Goal: Transaction & Acquisition: Purchase product/service

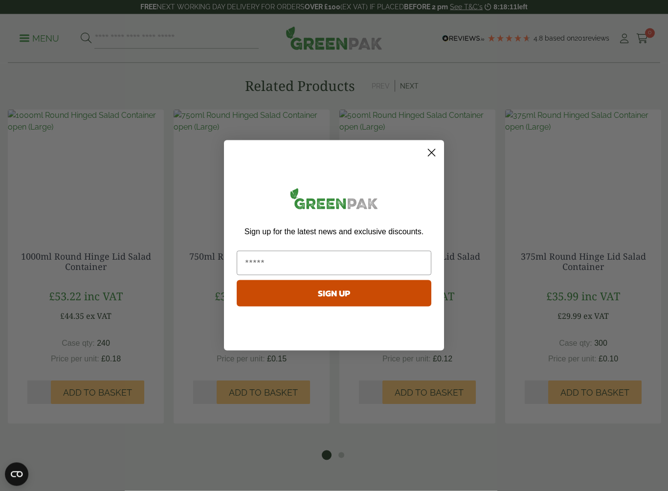
scroll to position [934, 0]
click at [430, 151] on icon "Close dialog" at bounding box center [431, 153] width 7 height 7
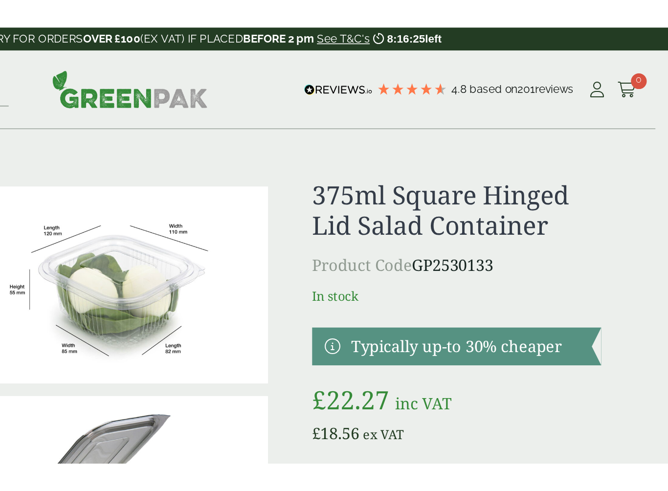
scroll to position [0, 0]
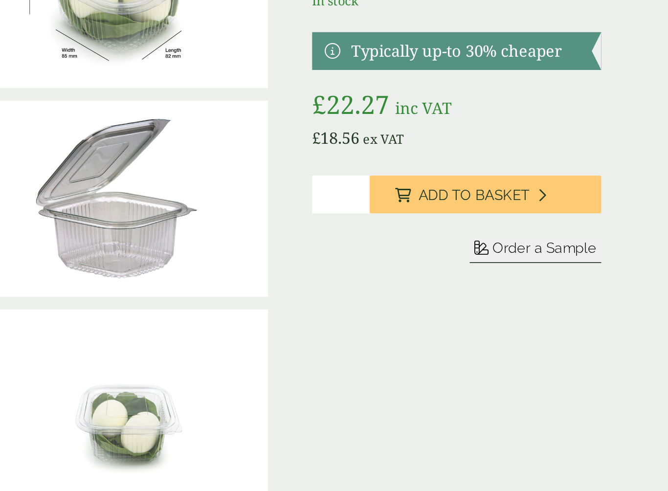
click at [559, 315] on span "Order a Sample" at bounding box center [591, 320] width 65 height 10
click at [513, 282] on span "Add to Basket" at bounding box center [547, 287] width 69 height 11
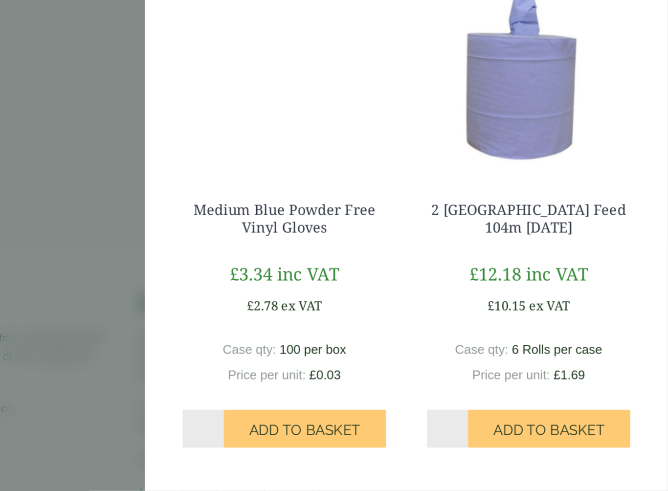
scroll to position [110, 0]
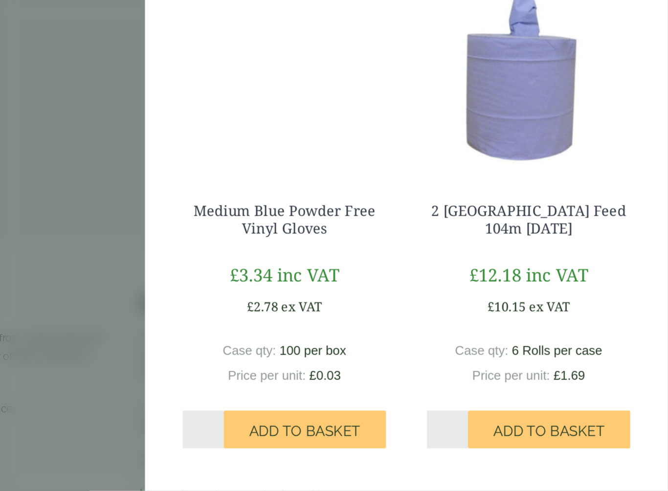
click at [518, 441] on input "*" at bounding box center [530, 452] width 25 height 23
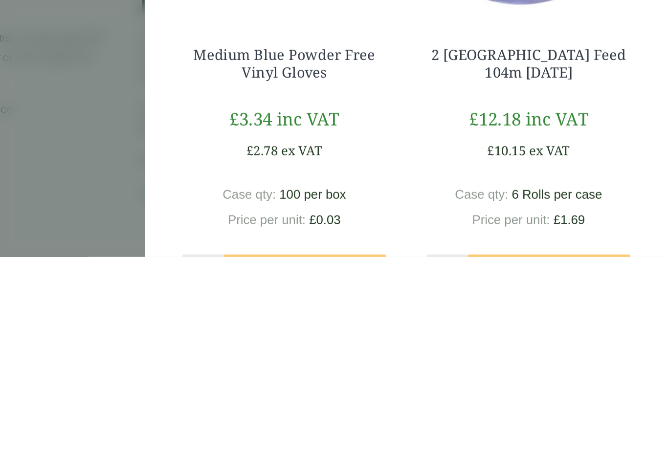
scroll to position [86, 0]
click at [53, 124] on aside "My Basket 375ml Square Hinged Lid Salad Container - Full Case 375ml Square Hing…" at bounding box center [334, 233] width 668 height 466
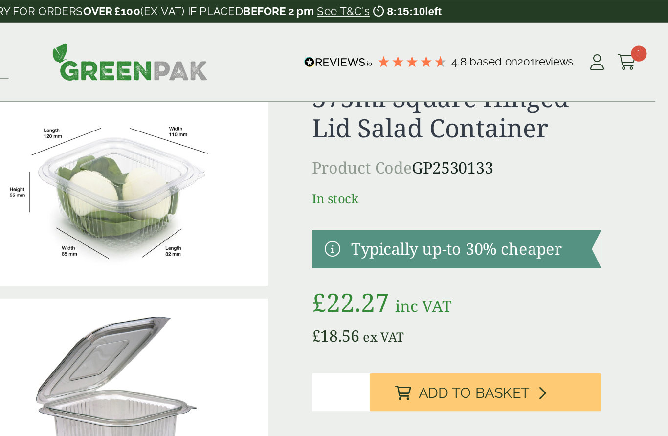
scroll to position [44, 0]
click at [447, 154] on link at bounding box center [536, 154] width 179 height 23
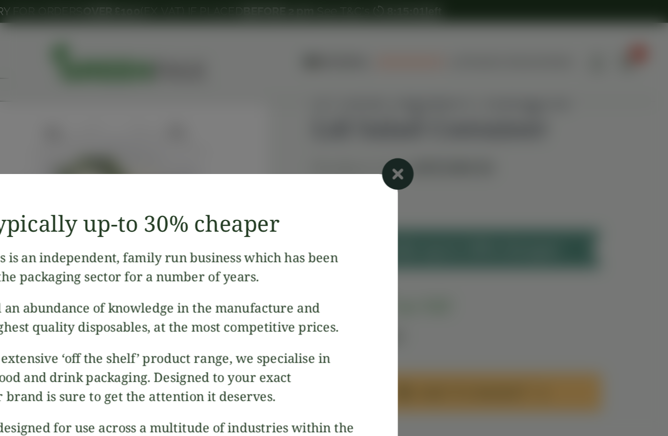
scroll to position [42, 0]
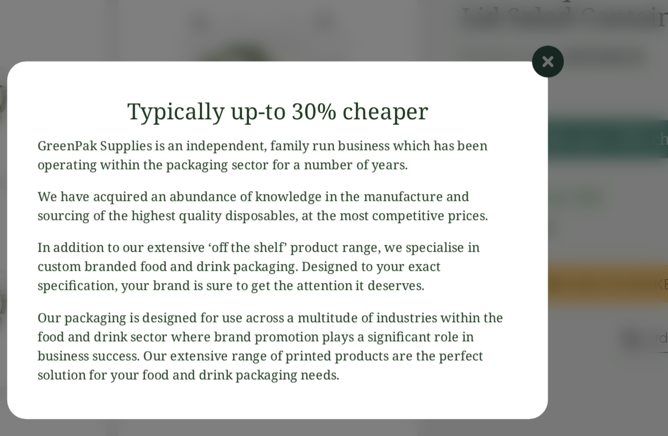
click at [490, 98] on icon at bounding box center [500, 108] width 20 height 20
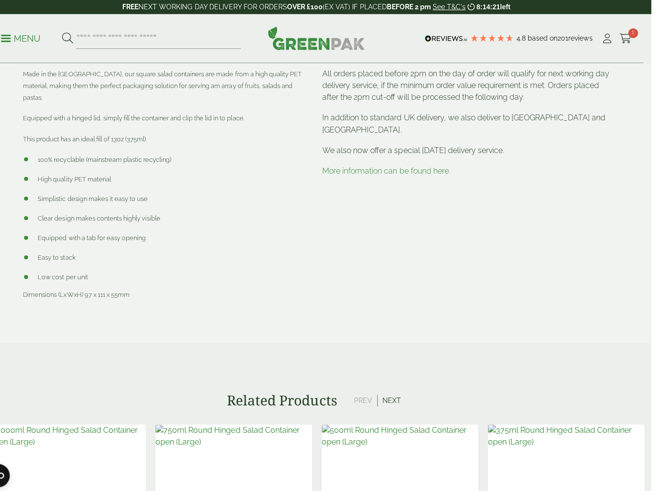
scroll to position [618, 0]
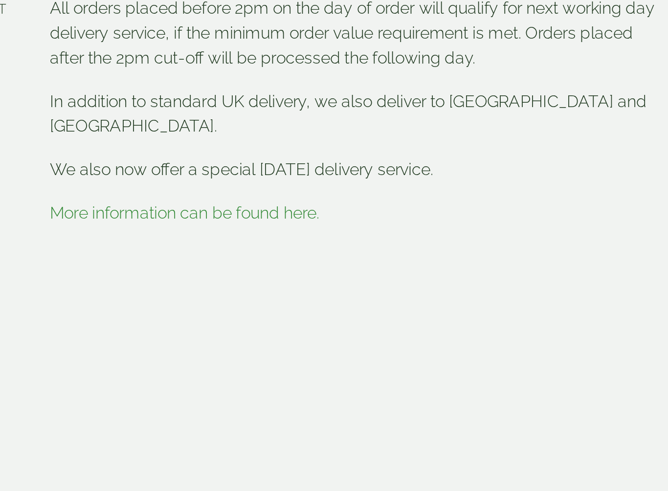
click at [340, 168] on link "More information can be found here." at bounding box center [404, 172] width 128 height 9
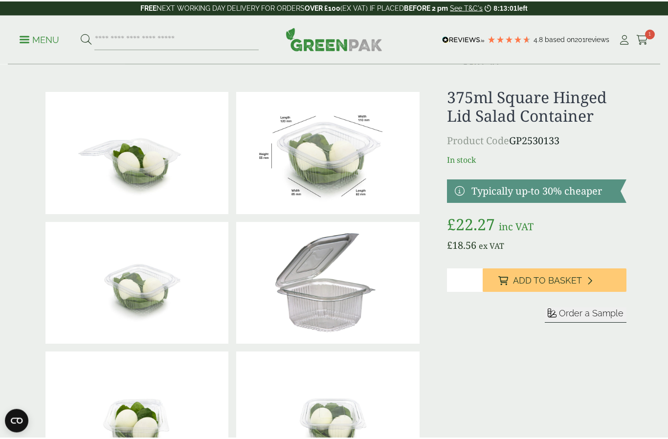
scroll to position [0, 0]
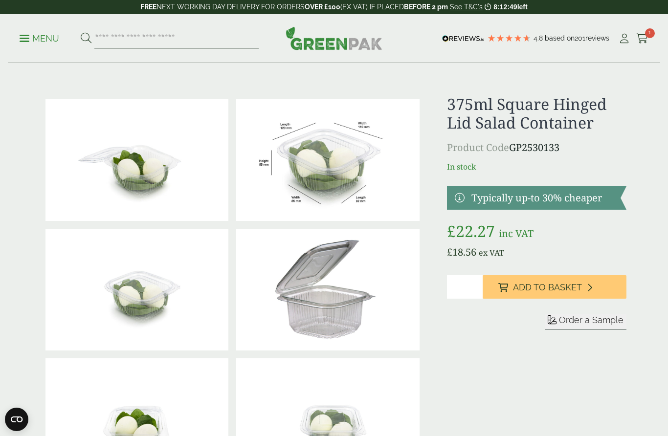
click at [461, 287] on input "*" at bounding box center [465, 286] width 36 height 23
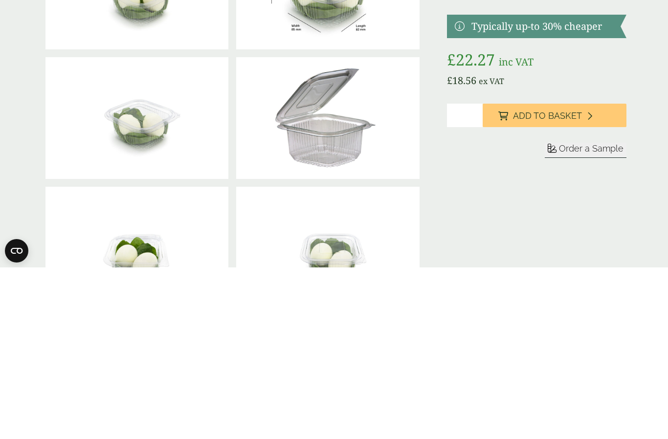
type input "**"
click at [554, 275] on button "Add to Basket" at bounding box center [555, 286] width 144 height 23
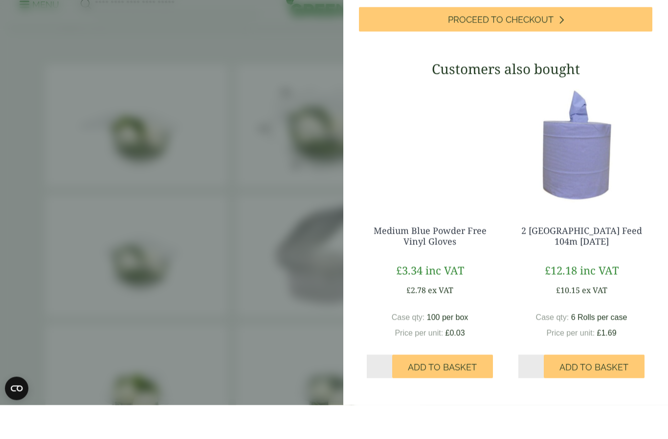
scroll to position [162, 0]
click at [508, 131] on div "Medium Blue Powder Free Vinyl Gloves £ 3.34 inc VAT £ 2.78 ex VAT Case qty: 100…" at bounding box center [505, 275] width 293 height 314
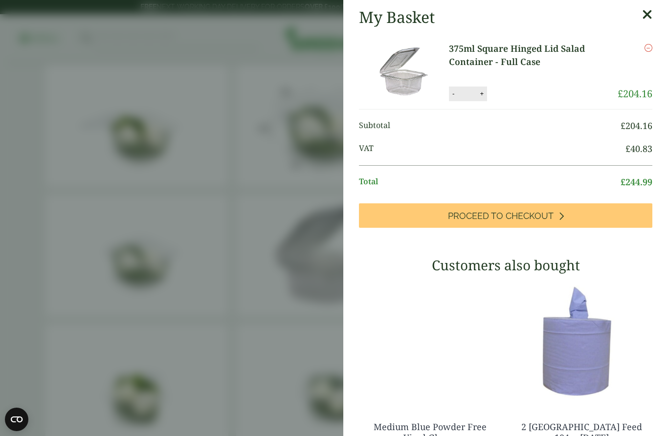
scroll to position [0, 0]
click at [649, 49] on icon "Remove this item" at bounding box center [648, 48] width 8 height 8
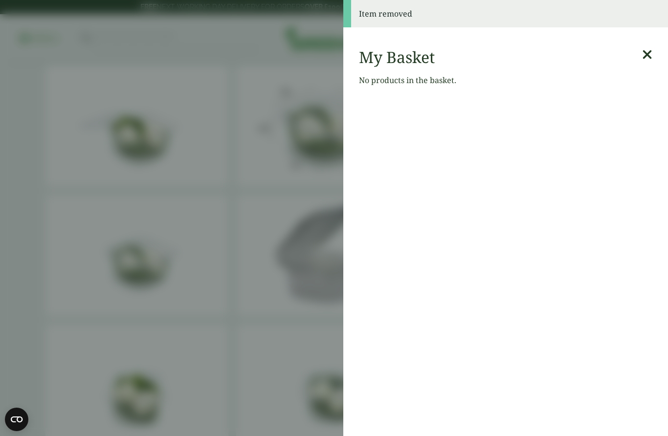
click at [648, 55] on icon at bounding box center [647, 55] width 10 height 14
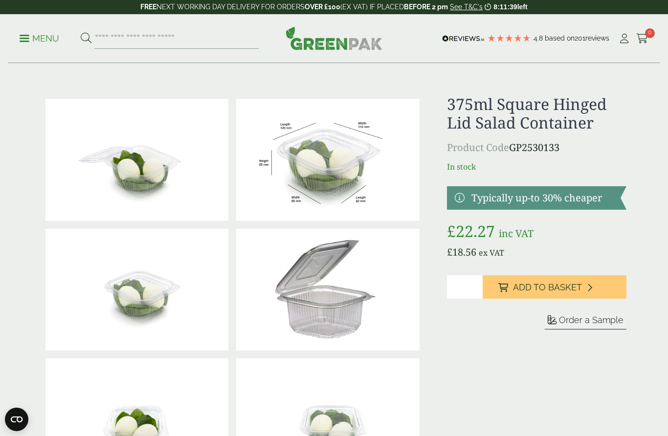
click at [40, 38] on p "Menu" at bounding box center [40, 39] width 40 height 12
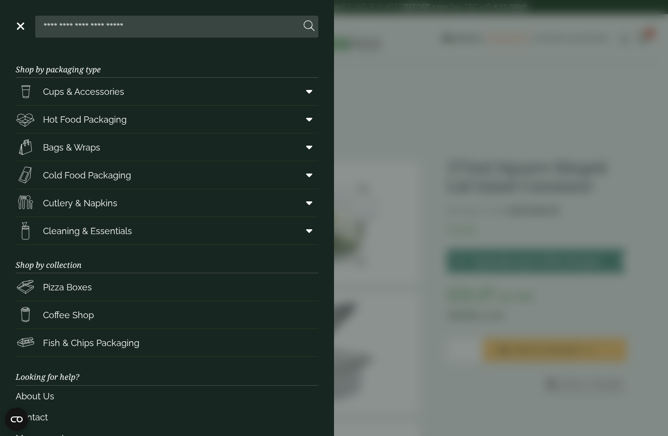
click at [114, 175] on span "Cold Food Packaging" at bounding box center [87, 175] width 88 height 13
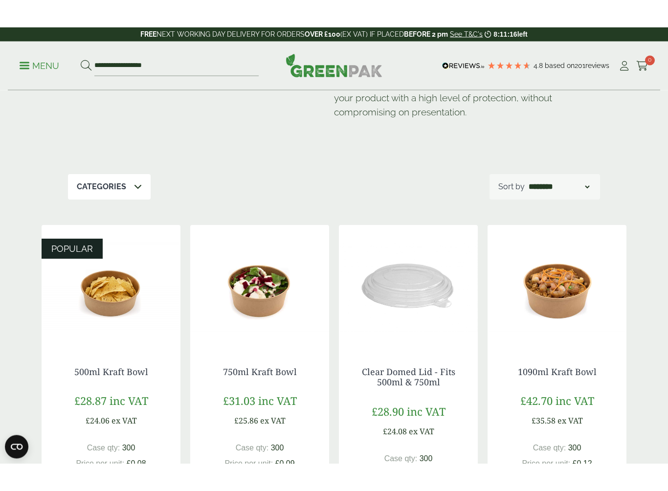
scroll to position [90, 0]
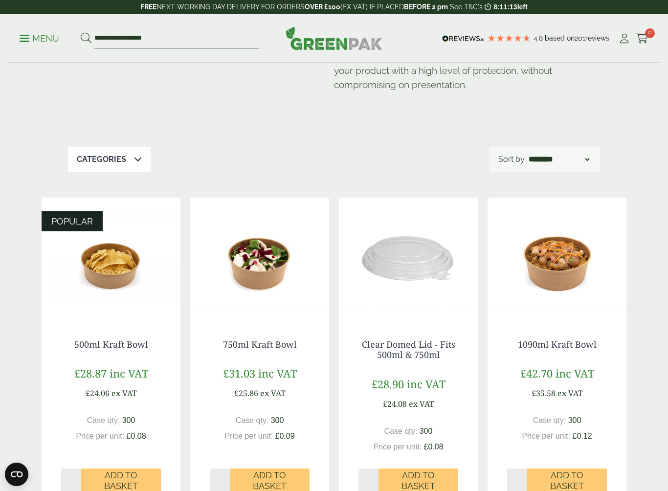
click at [139, 159] on icon at bounding box center [138, 159] width 8 height 8
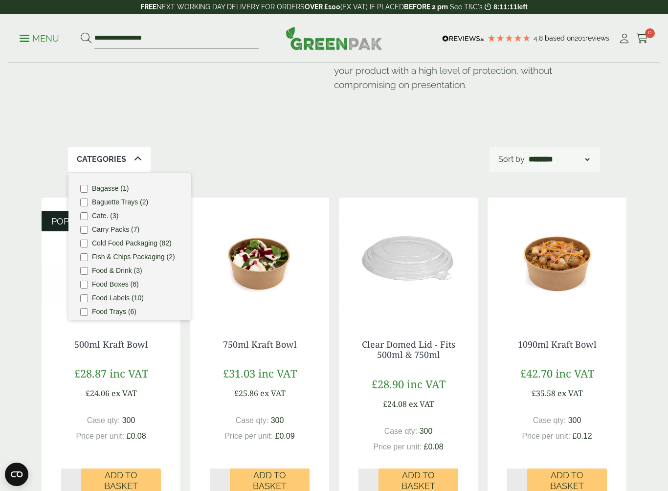
click at [225, 126] on div "Cold Food Packaging Our extensive range of recyclable cold food packaging provi…" at bounding box center [334, 60] width 532 height 174
click at [547, 154] on select "**********" at bounding box center [559, 160] width 65 height 12
select select "*********"
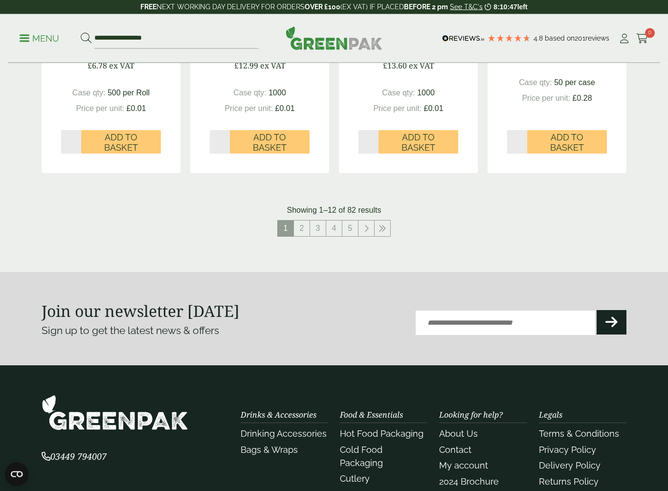
scroll to position [1076, 0]
click at [366, 226] on icon at bounding box center [366, 228] width 5 height 8
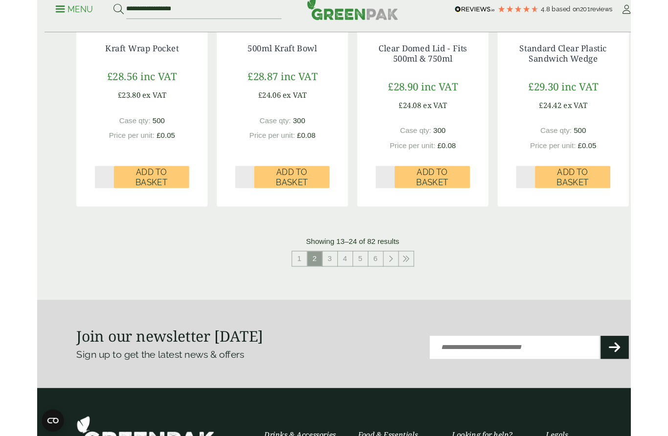
scroll to position [1023, 0]
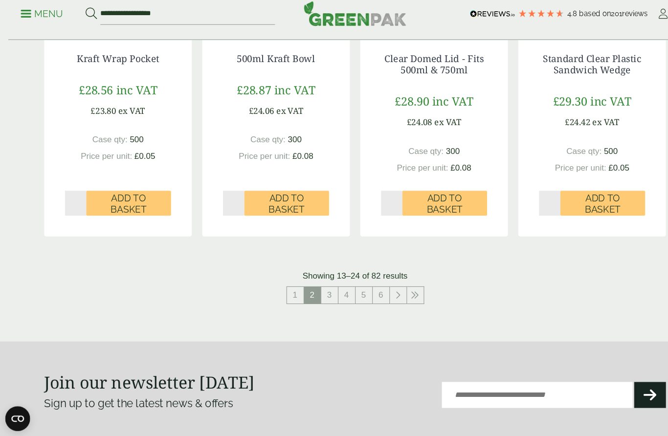
click at [371, 295] on link at bounding box center [375, 303] width 16 height 16
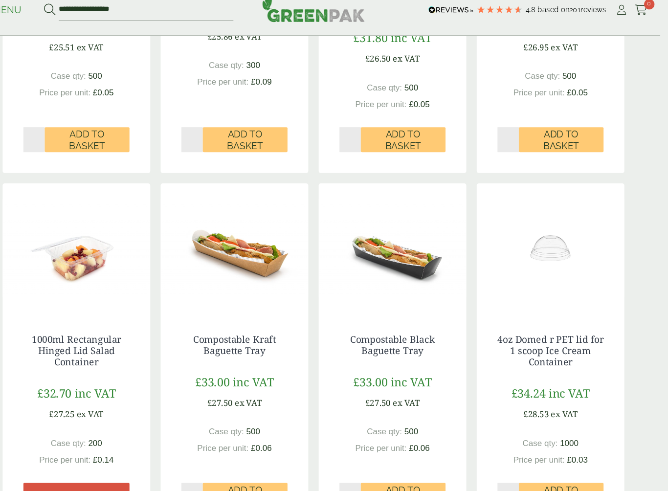
scroll to position [986, 0]
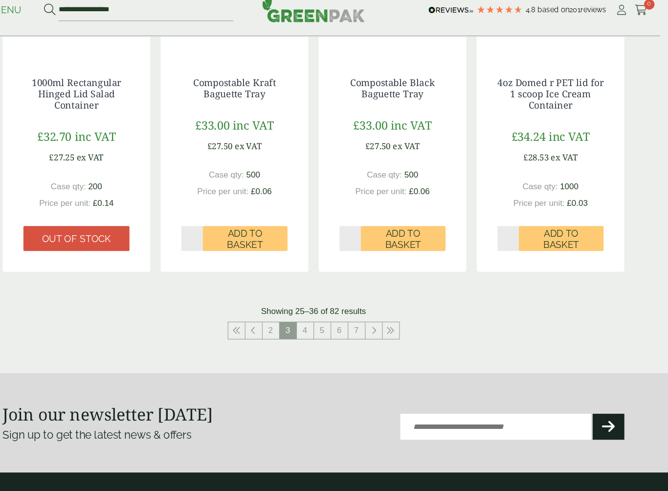
click at [388, 336] on icon at bounding box center [390, 340] width 5 height 8
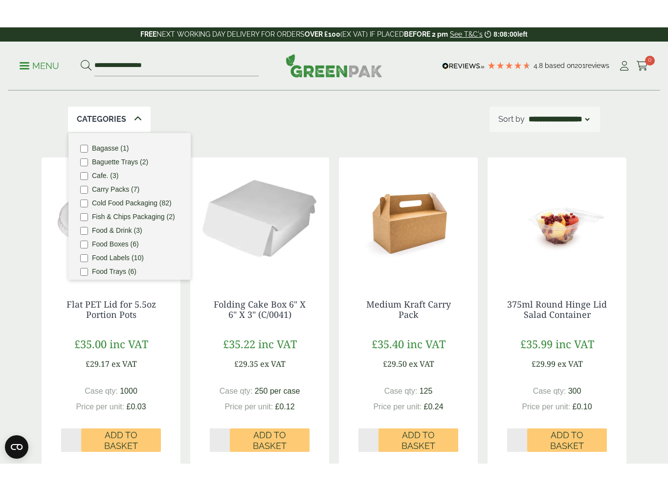
scroll to position [734, 0]
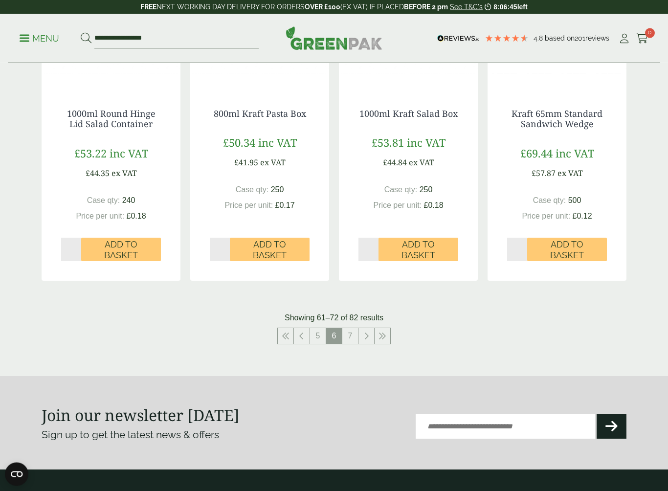
scroll to position [980, 0]
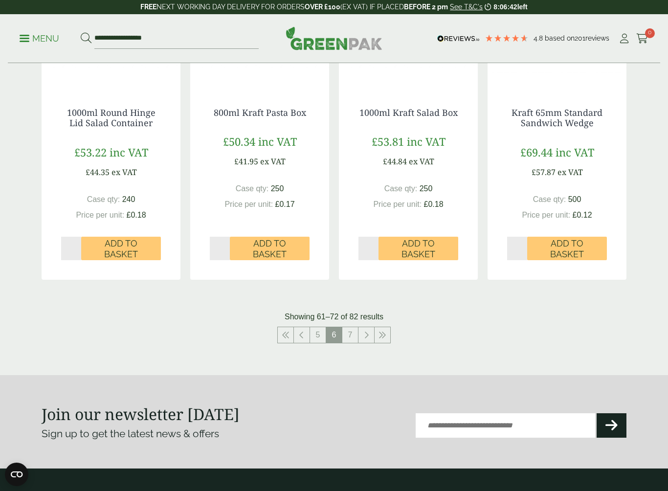
click at [353, 330] on link "7" at bounding box center [350, 335] width 16 height 16
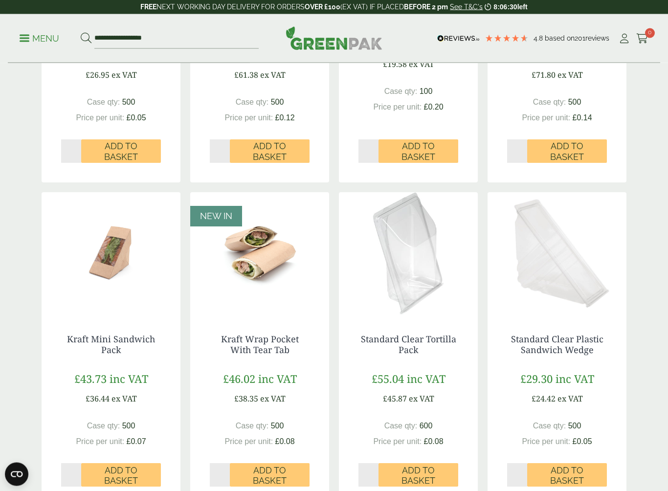
scroll to position [419, 0]
click at [605, 307] on img at bounding box center [556, 253] width 139 height 122
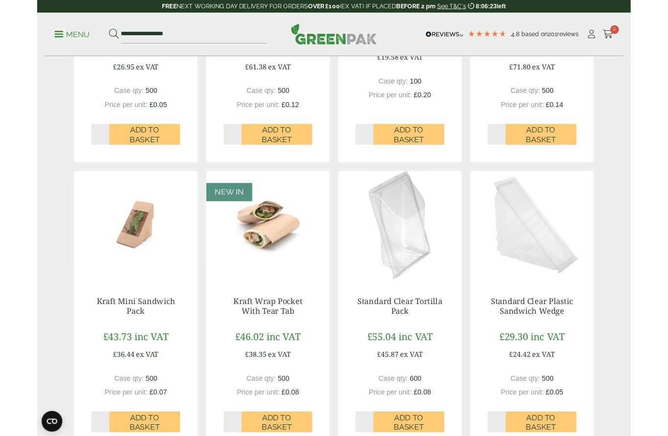
scroll to position [447, 0]
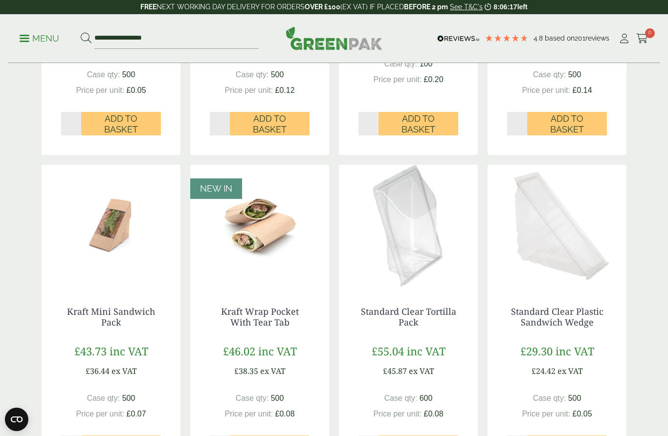
click at [432, 263] on img at bounding box center [408, 226] width 139 height 122
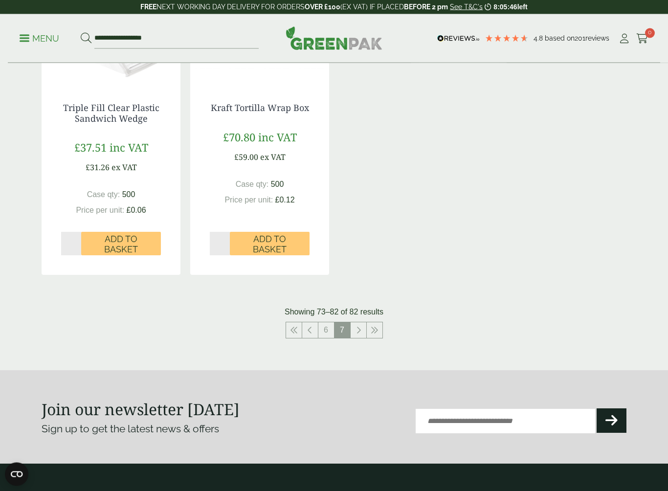
scroll to position [974, 0]
click at [357, 327] on icon at bounding box center [358, 330] width 5 height 8
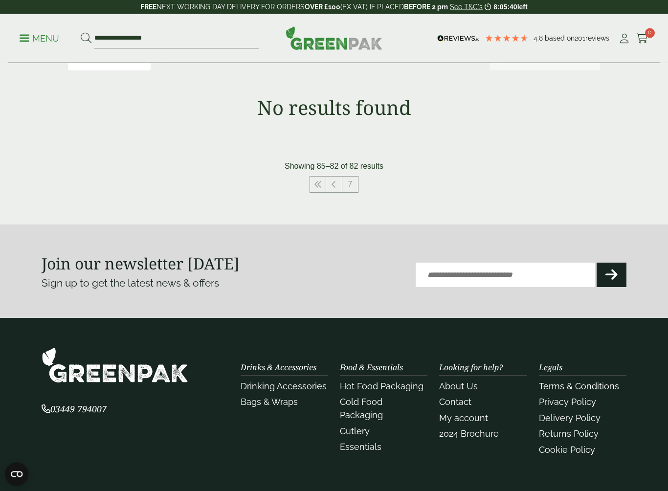
scroll to position [192, 0]
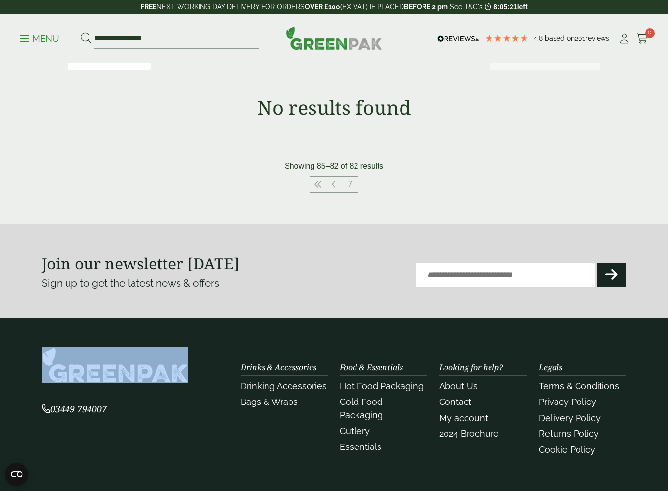
click at [640, 242] on section "Join our newsletter today Sign up to get the latest news & offers Email (Requir…" at bounding box center [334, 270] width 668 height 93
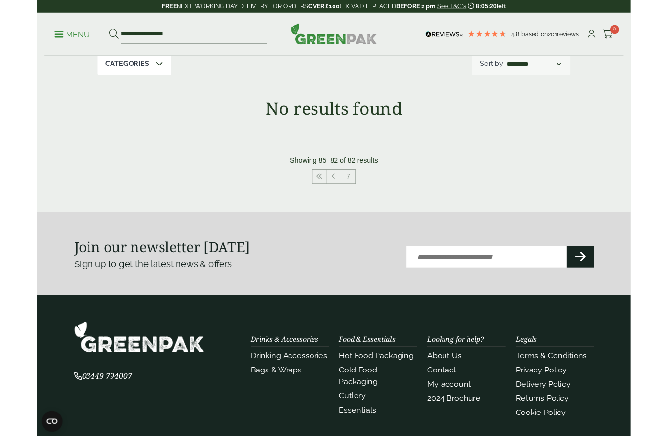
scroll to position [0, 0]
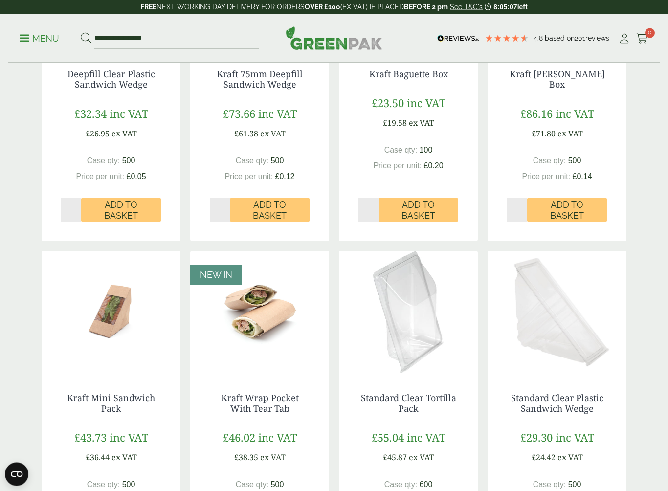
scroll to position [361, 0]
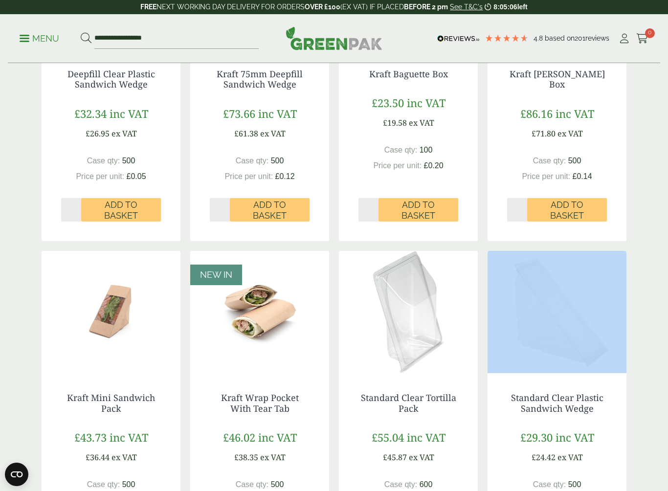
click at [634, 310] on div "Cold Food Packaging Our extensive range of recyclable cold food packaging provi…" at bounding box center [334, 327] width 668 height 1249
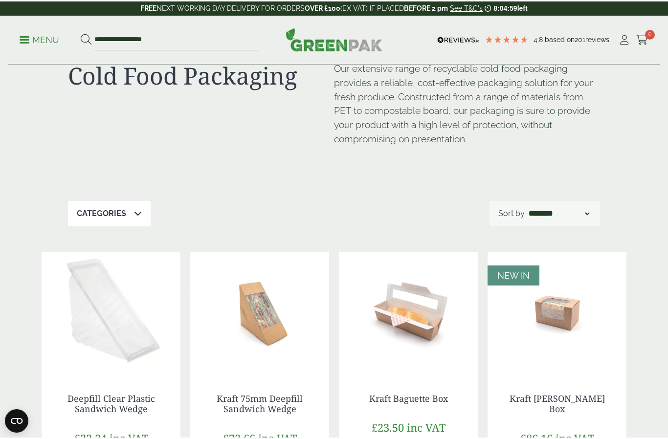
scroll to position [0, 0]
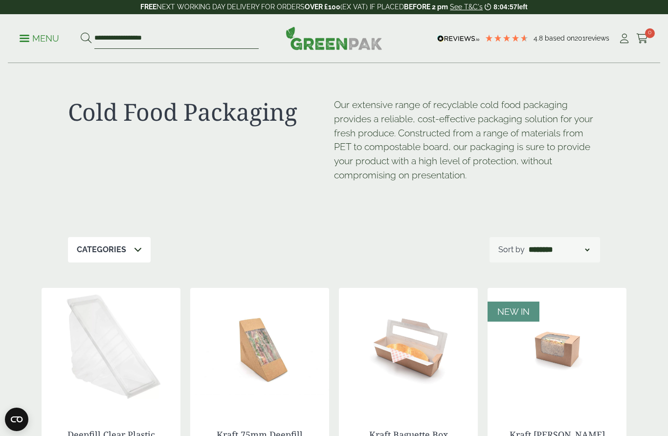
click at [172, 40] on input "**********" at bounding box center [176, 38] width 164 height 21
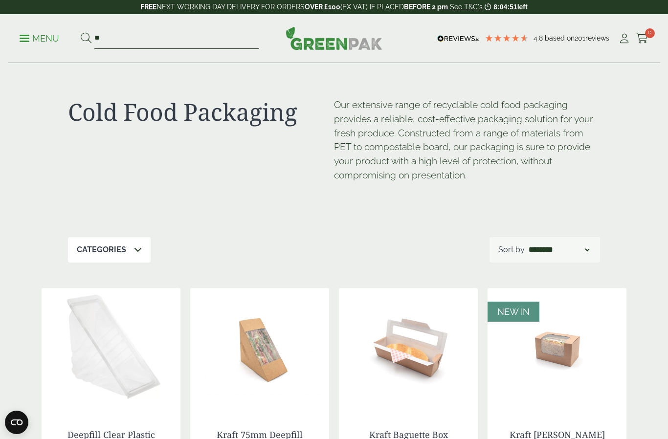
type input "*"
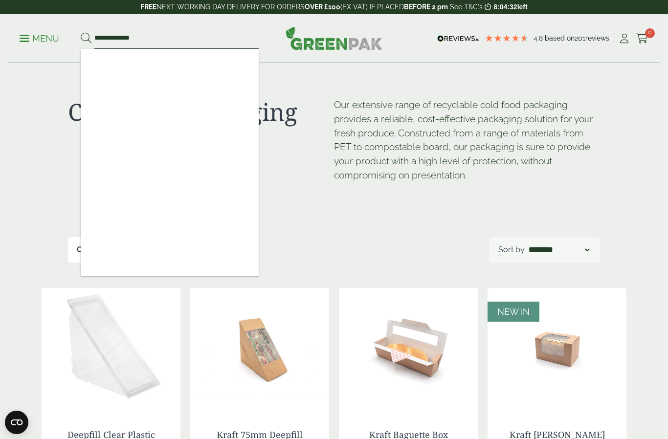
type input "**********"
click at [86, 38] on button at bounding box center [86, 38] width 11 height 13
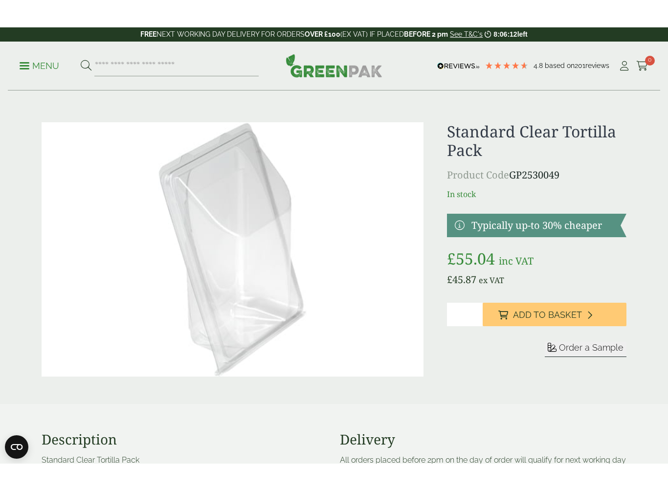
scroll to position [8, 0]
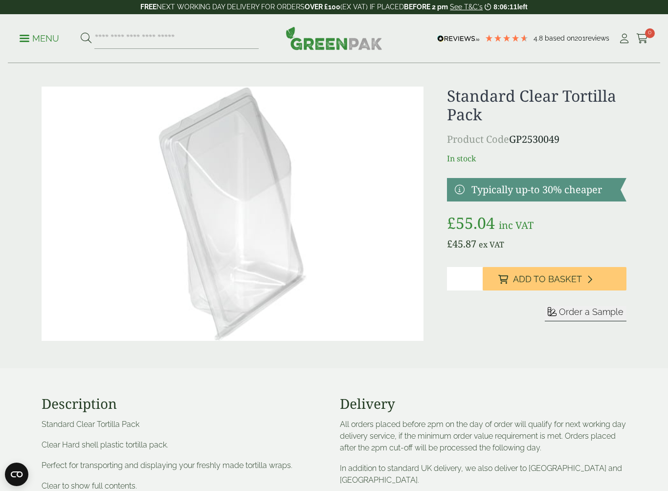
click at [345, 253] on img at bounding box center [233, 214] width 382 height 254
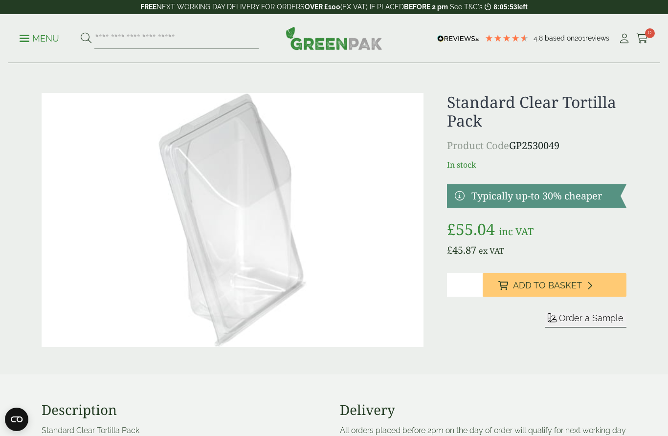
scroll to position [0, 0]
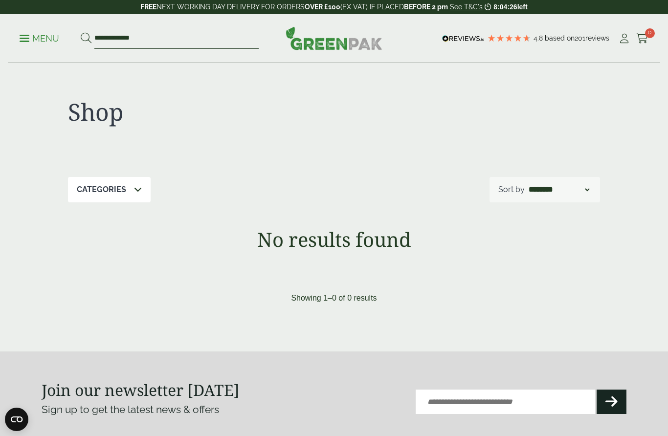
click at [179, 40] on input "**********" at bounding box center [176, 38] width 164 height 21
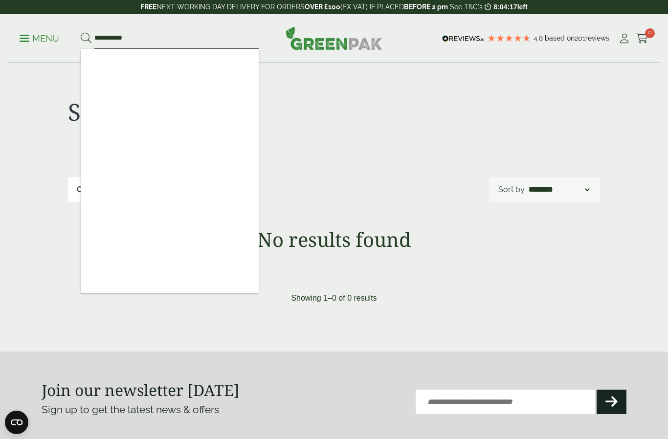
type input "**********"
click at [86, 38] on button at bounding box center [86, 38] width 11 height 13
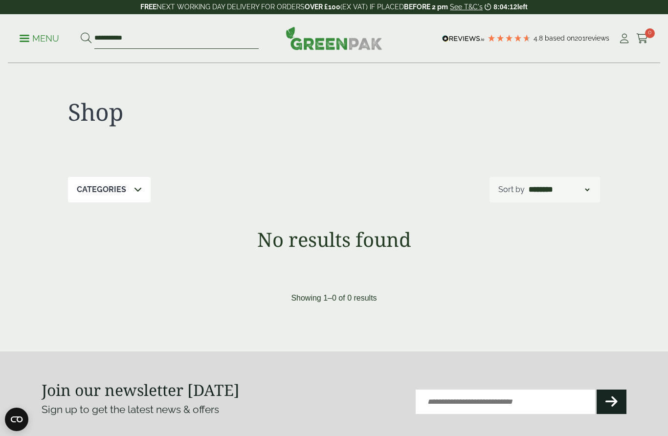
click at [169, 42] on input "**********" at bounding box center [176, 38] width 164 height 21
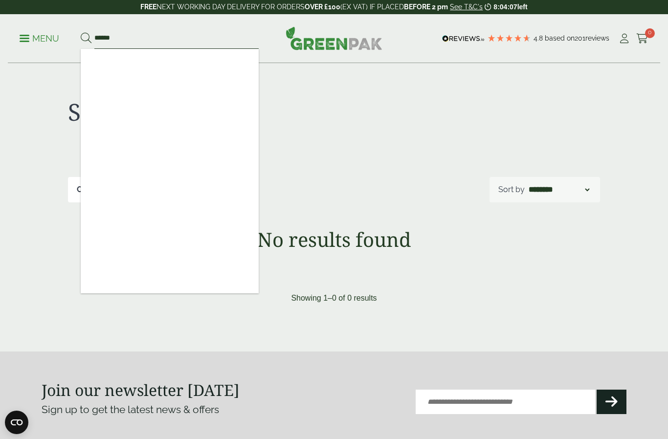
type input "*****"
click at [86, 38] on button at bounding box center [86, 38] width 11 height 13
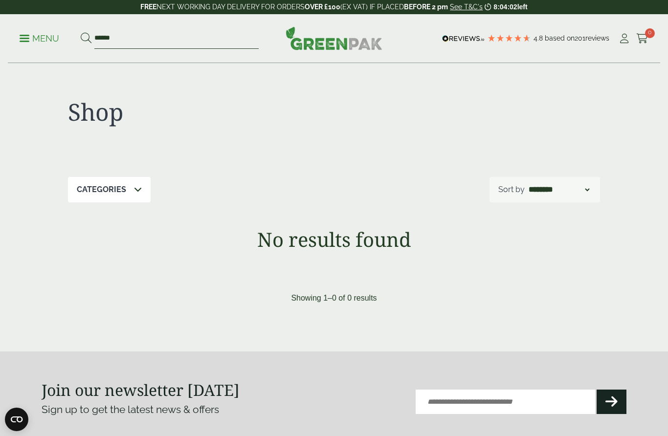
click at [140, 40] on input "*****" at bounding box center [176, 38] width 164 height 21
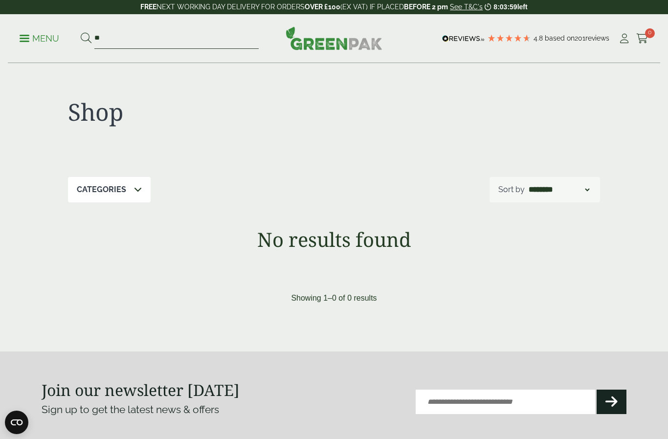
type input "*"
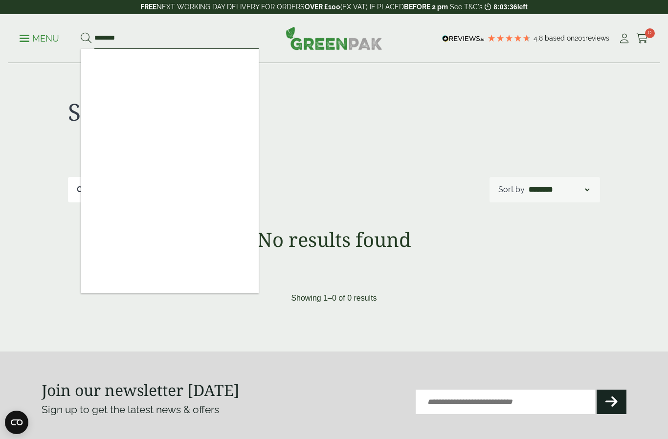
type input "********"
click at [86, 38] on button at bounding box center [86, 38] width 11 height 13
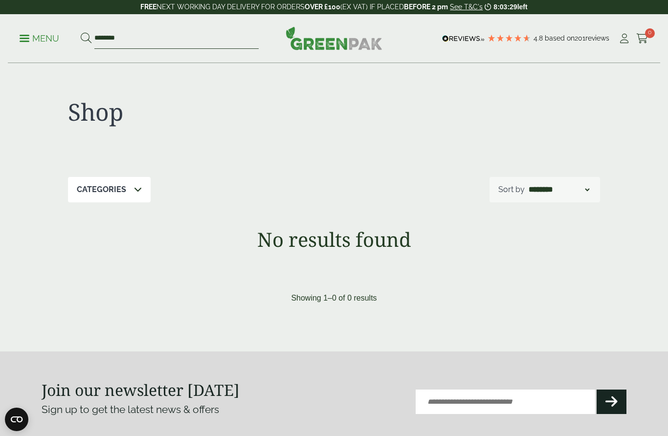
click at [165, 35] on input "********" at bounding box center [176, 38] width 164 height 21
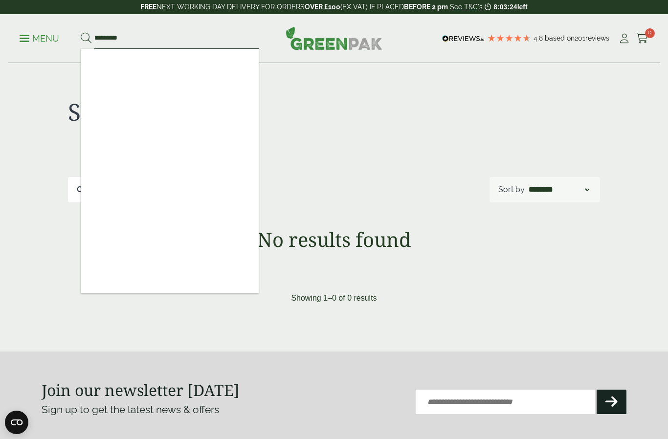
type input "*********"
click at [86, 38] on button at bounding box center [86, 38] width 11 height 13
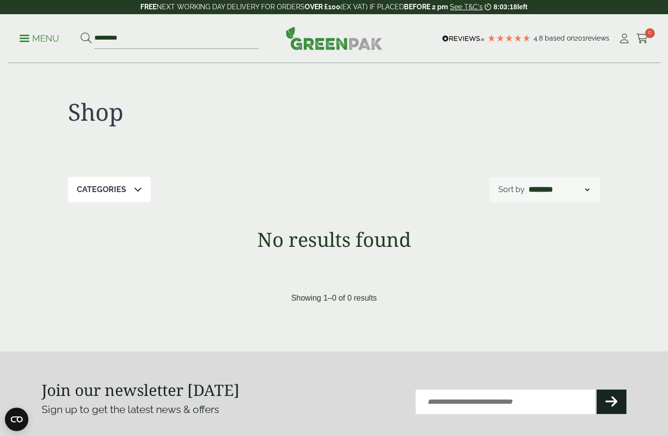
click at [32, 36] on p "Menu" at bounding box center [40, 39] width 40 height 12
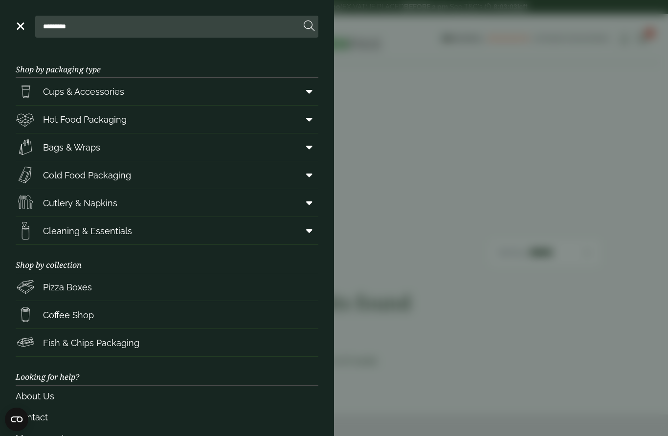
click at [123, 92] on span "Cups & Accessories" at bounding box center [83, 91] width 81 height 13
click at [141, 176] on link "Cold Food Packaging" at bounding box center [167, 174] width 303 height 27
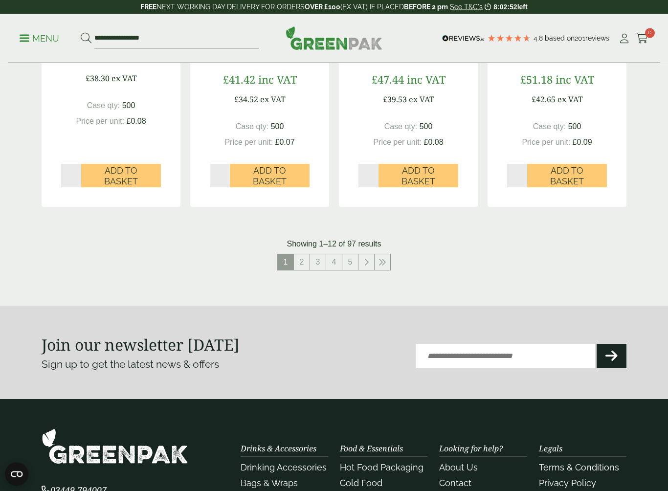
scroll to position [1000, 0]
click at [366, 259] on icon at bounding box center [366, 262] width 5 height 8
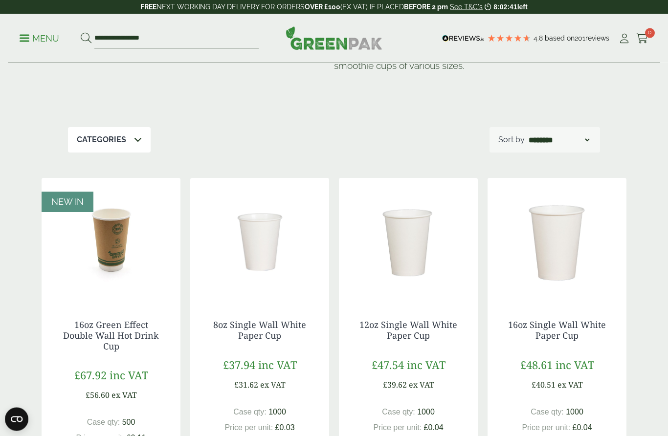
scroll to position [67, 0]
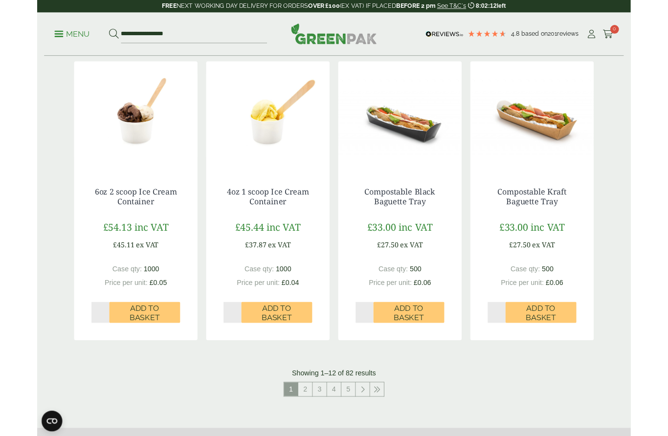
scroll to position [1145, 0]
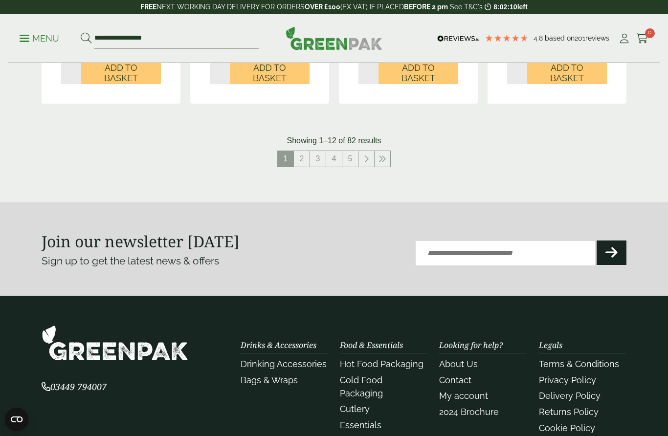
click at [368, 155] on icon at bounding box center [366, 159] width 5 height 8
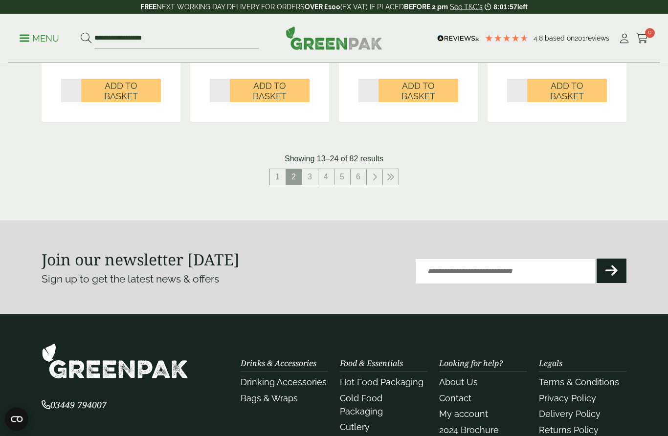
scroll to position [1159, 0]
click at [312, 173] on link "3" at bounding box center [310, 177] width 16 height 16
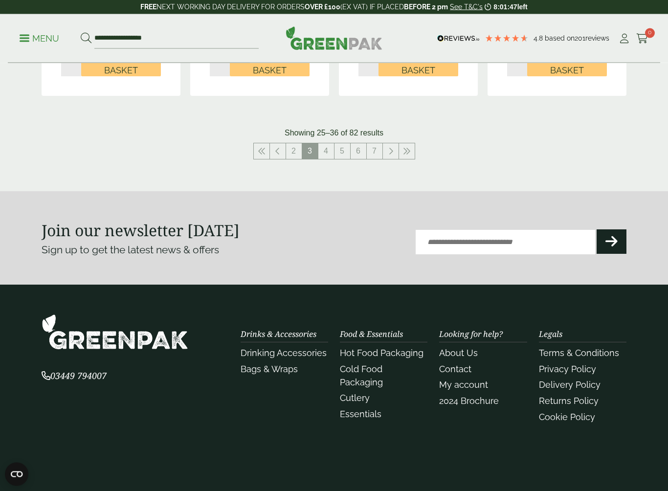
scroll to position [1153, 0]
click at [329, 145] on link "4" at bounding box center [326, 151] width 16 height 16
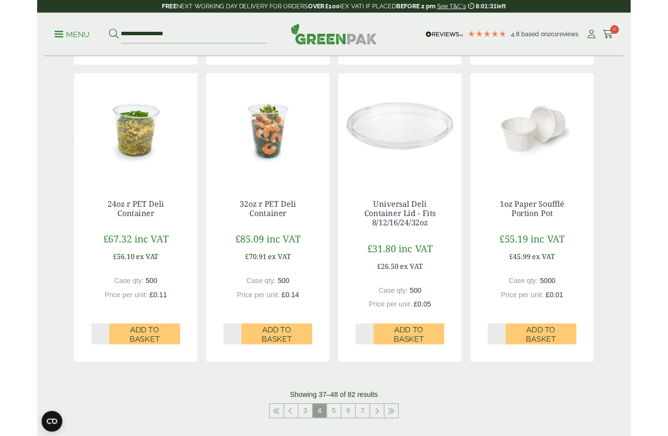
scroll to position [1159, 0]
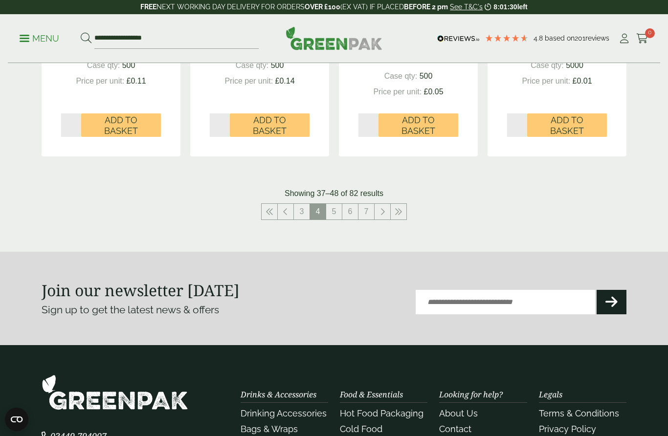
click at [335, 204] on link "5" at bounding box center [334, 212] width 16 height 16
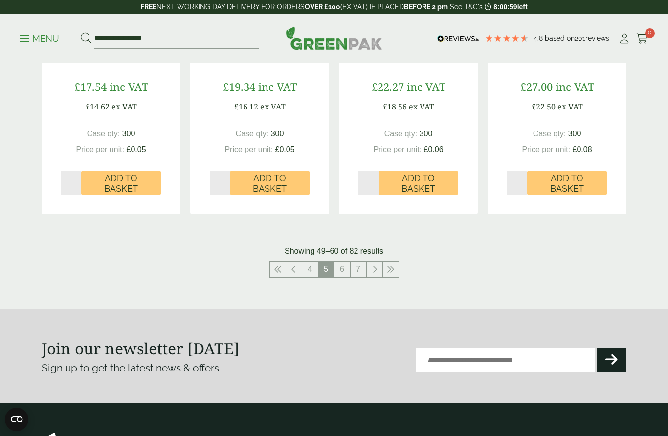
scroll to position [977, 0]
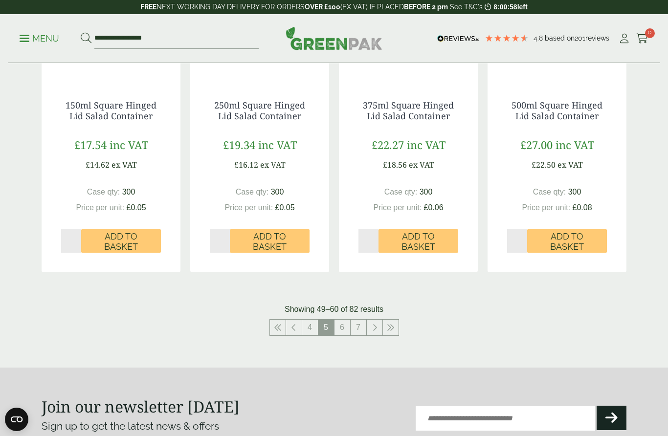
click at [341, 322] on link "6" at bounding box center [342, 328] width 16 height 16
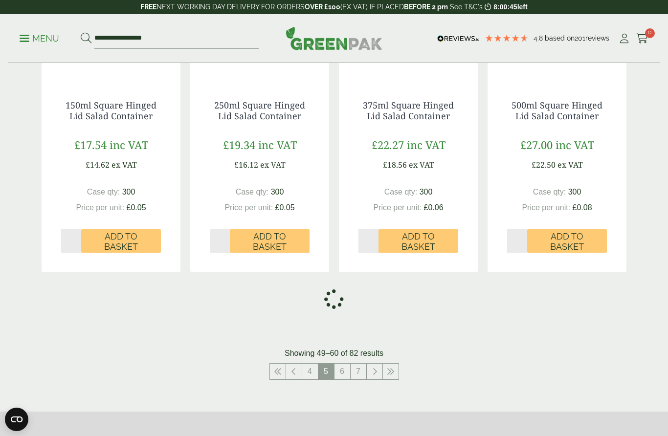
scroll to position [1159, 0]
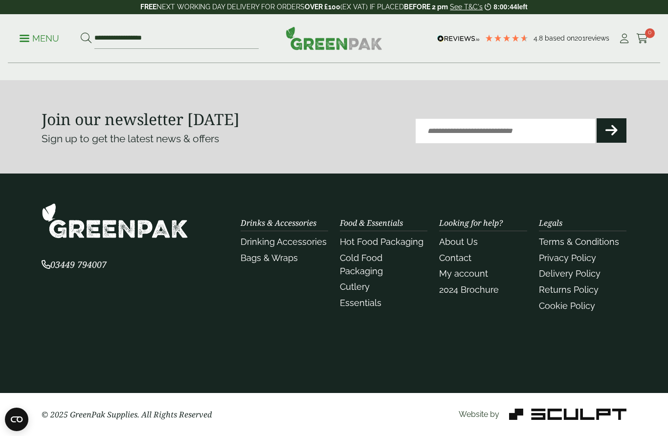
scroll to position [1260, 0]
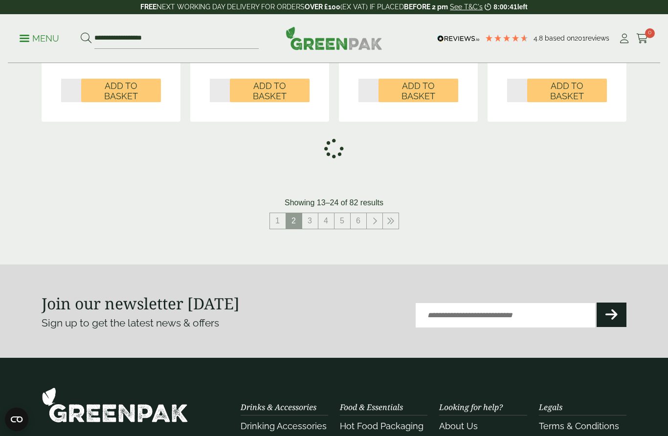
scroll to position [1145, 0]
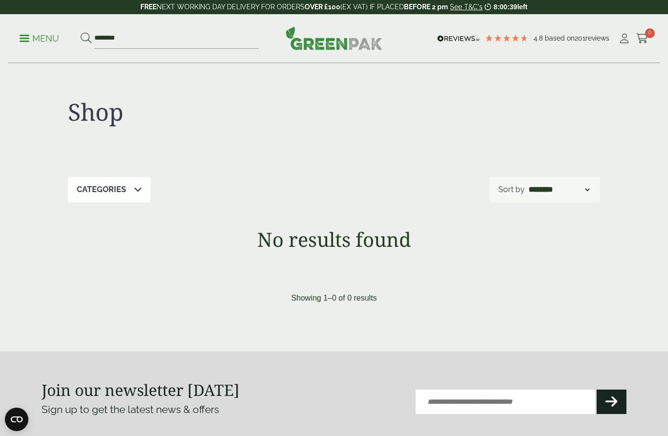
scroll to position [1, 0]
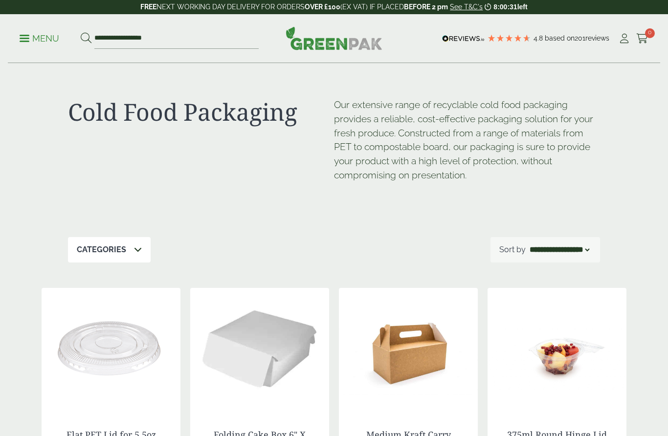
select select "*********"
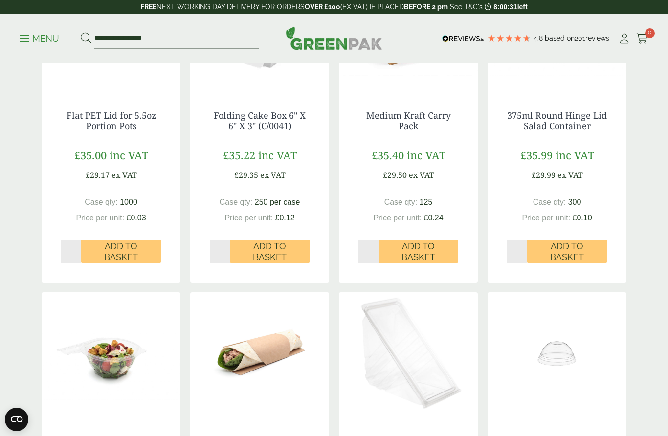
scroll to position [319, 0]
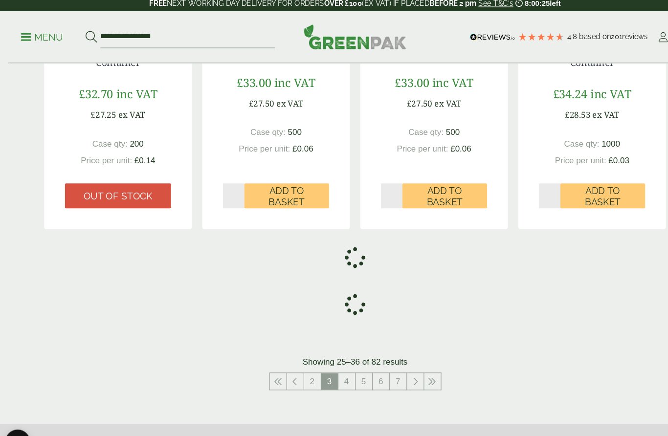
scroll to position [1186, 0]
